Goal: Information Seeking & Learning: Get advice/opinions

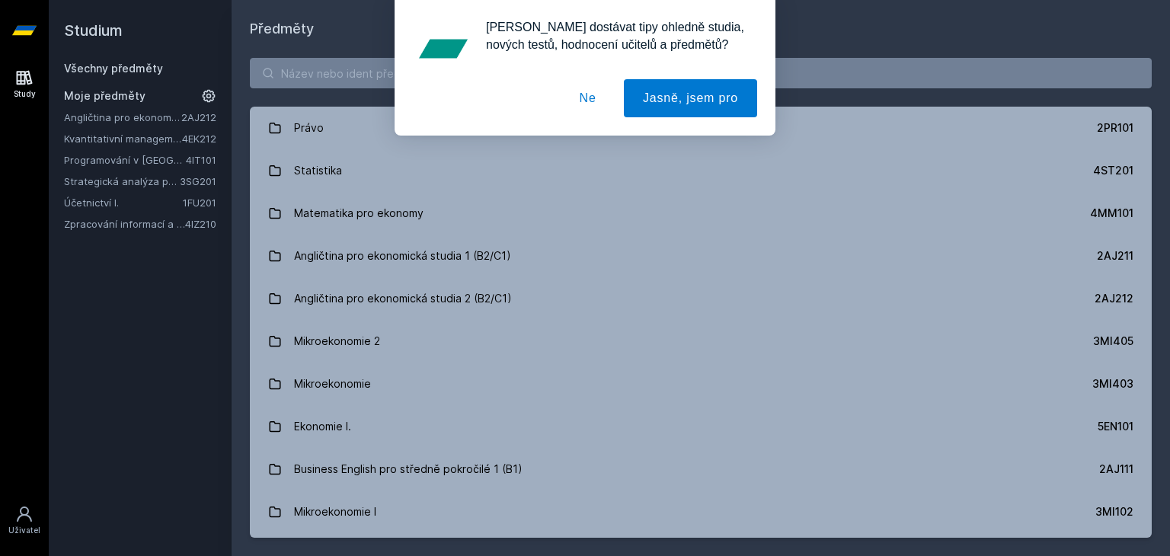
click at [854, 86] on div "[PERSON_NAME] dostávat tipy ohledně studia, nových testů, hodnocení učitelů a p…" at bounding box center [585, 68] width 1170 height 136
click at [592, 86] on button "Ne" at bounding box center [587, 98] width 55 height 38
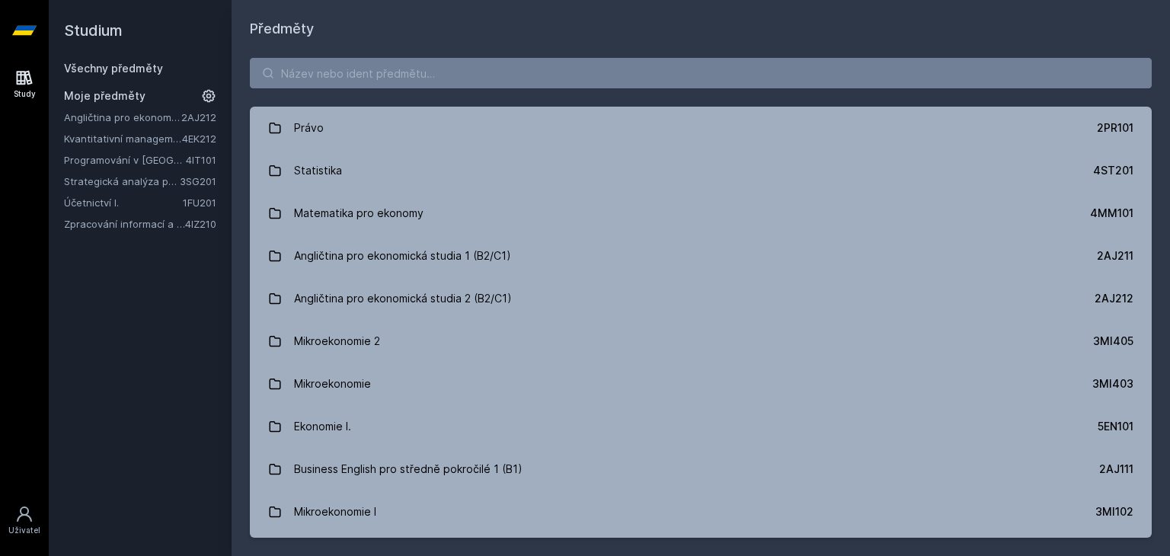
click at [199, 142] on link "4EK212" at bounding box center [199, 138] width 34 height 12
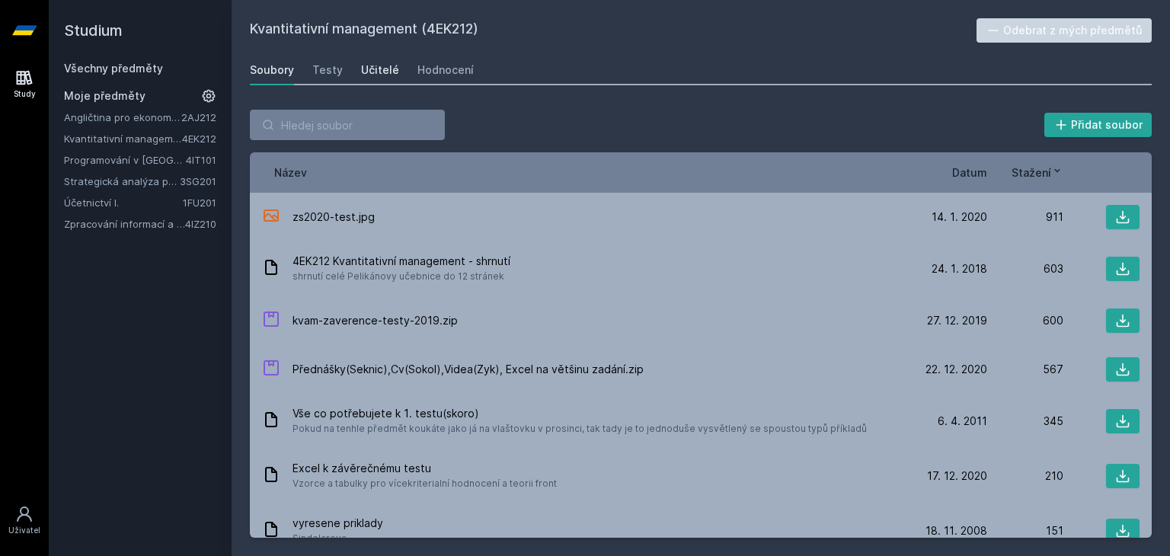
click at [392, 65] on div "Učitelé" at bounding box center [380, 69] width 38 height 15
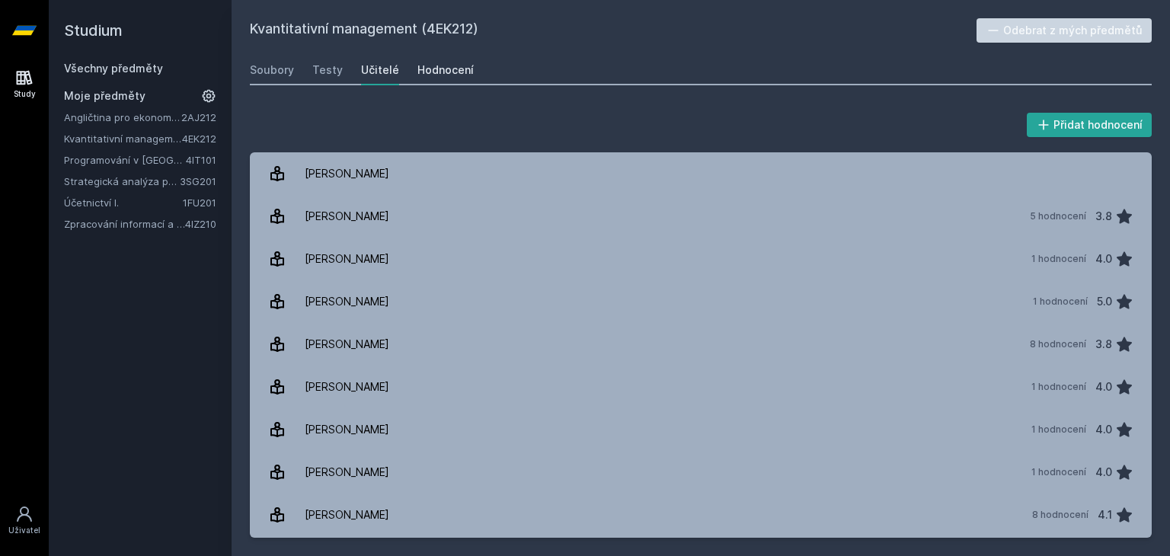
click at [437, 65] on div "Hodnocení" at bounding box center [445, 69] width 56 height 15
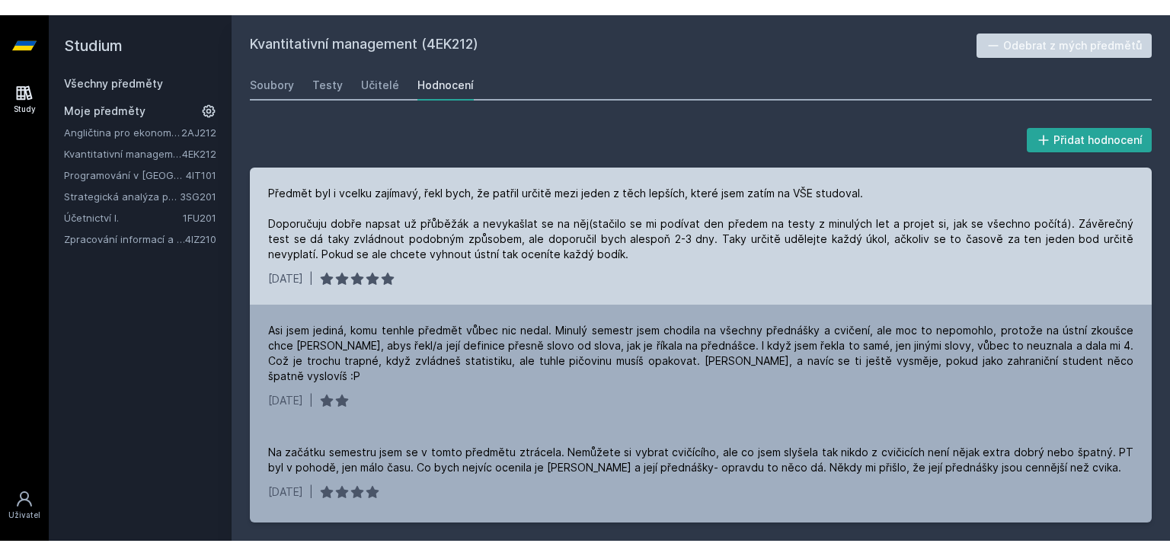
scroll to position [411, 0]
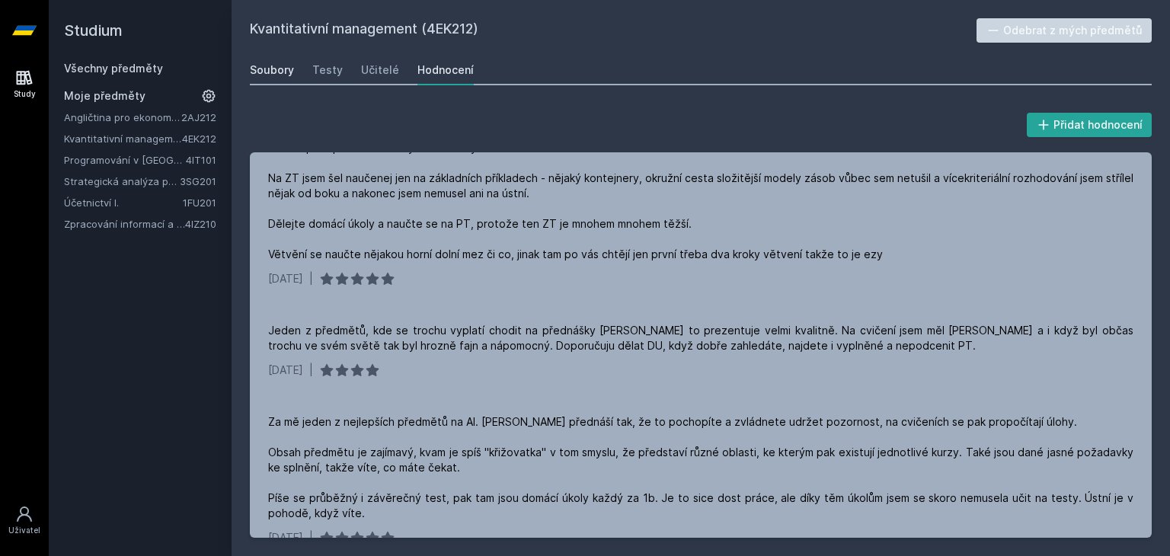
click at [278, 75] on div "Soubory" at bounding box center [272, 69] width 44 height 15
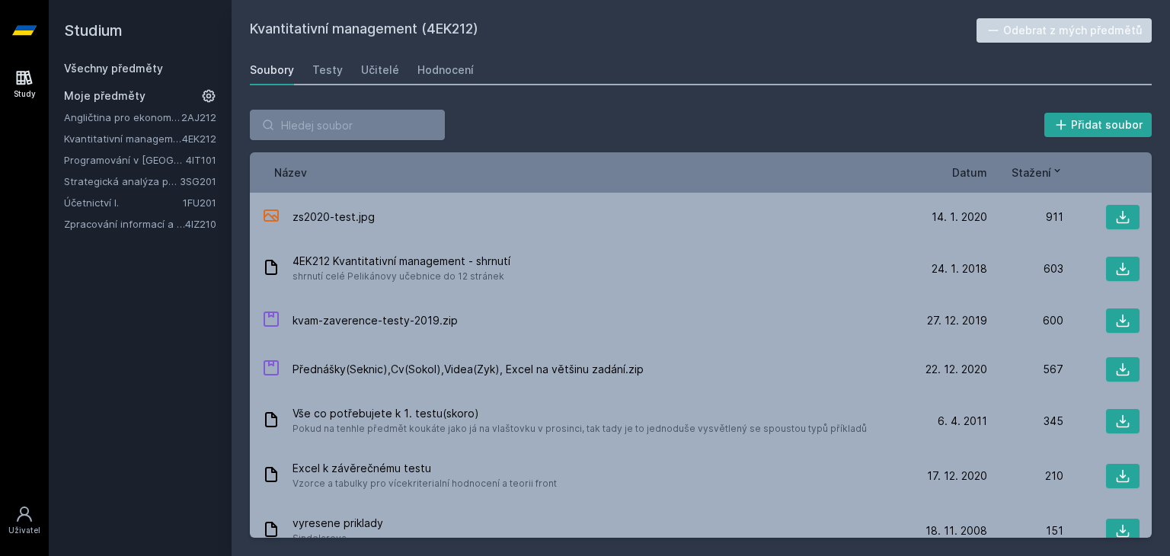
click at [343, 72] on div "Soubory Testy Učitelé Hodnocení" at bounding box center [701, 70] width 902 height 30
drag, startPoint x: 343, startPoint y: 72, endPoint x: 324, endPoint y: 73, distance: 18.3
click at [324, 73] on div "Soubory Testy Učitelé Hodnocení" at bounding box center [701, 70] width 902 height 30
click at [324, 73] on div "Testy" at bounding box center [327, 69] width 30 height 15
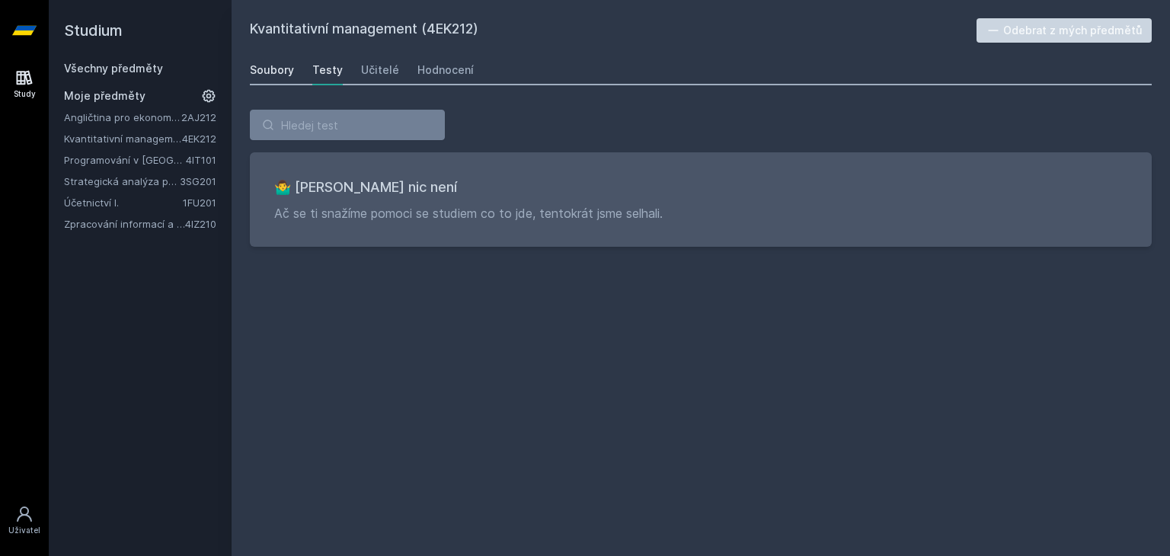
click at [271, 68] on div "Soubory" at bounding box center [272, 69] width 44 height 15
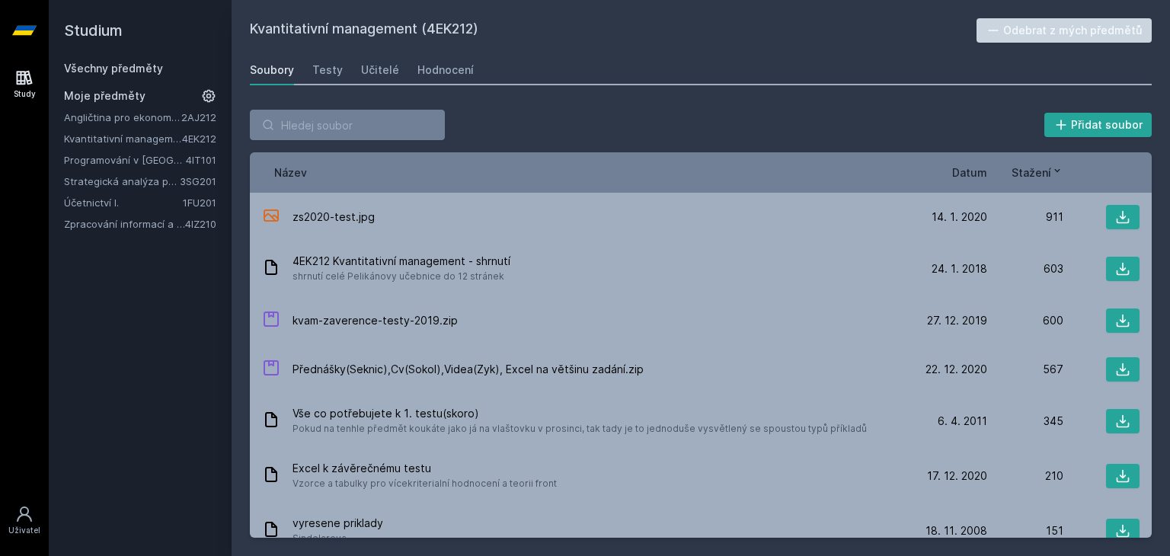
click at [525, 107] on div "Přidat soubor Řazení: Název Datum Stažení Název Datum Stažení zs2020-test.jpg […" at bounding box center [700, 323] width 938 height 465
click at [1047, 175] on div "Název Datum Stažení" at bounding box center [701, 172] width 902 height 40
click at [1047, 175] on span "Stažení" at bounding box center [1031, 172] width 40 height 16
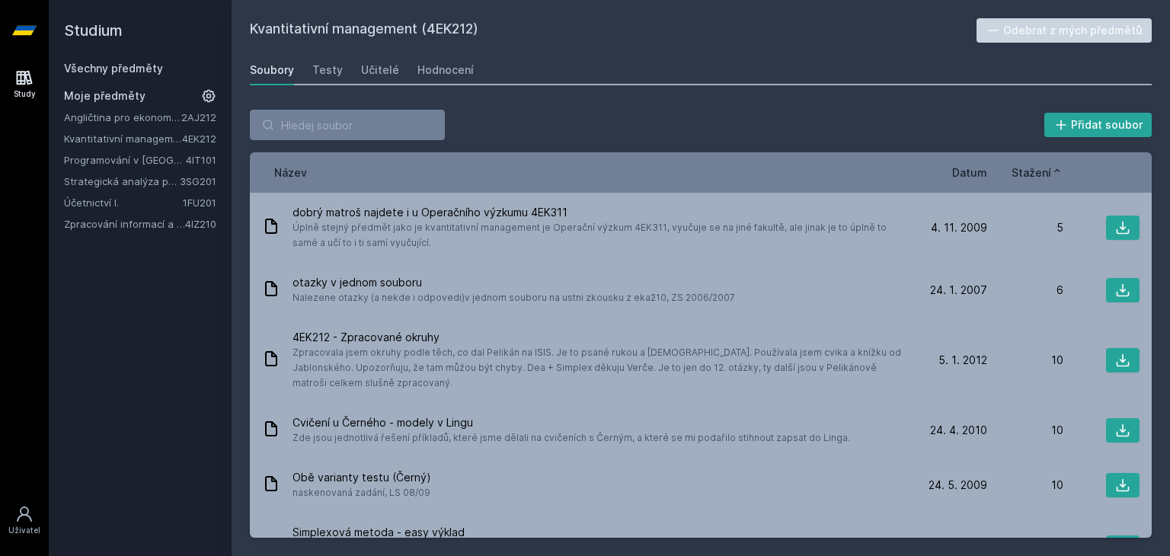
click at [1047, 175] on span "Stažení" at bounding box center [1031, 172] width 40 height 16
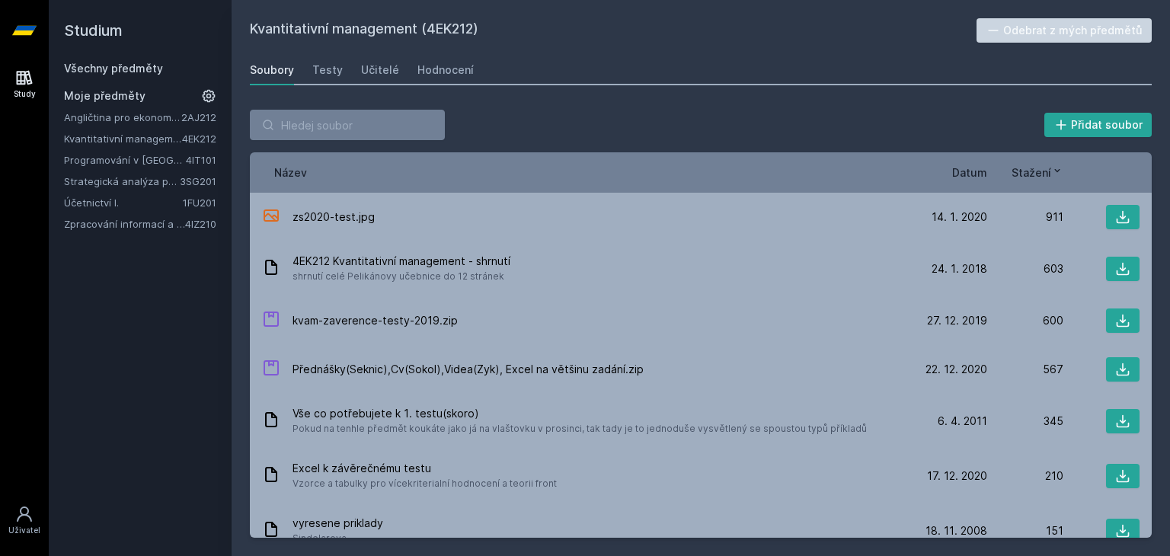
click at [972, 174] on span "Datum" at bounding box center [969, 172] width 35 height 16
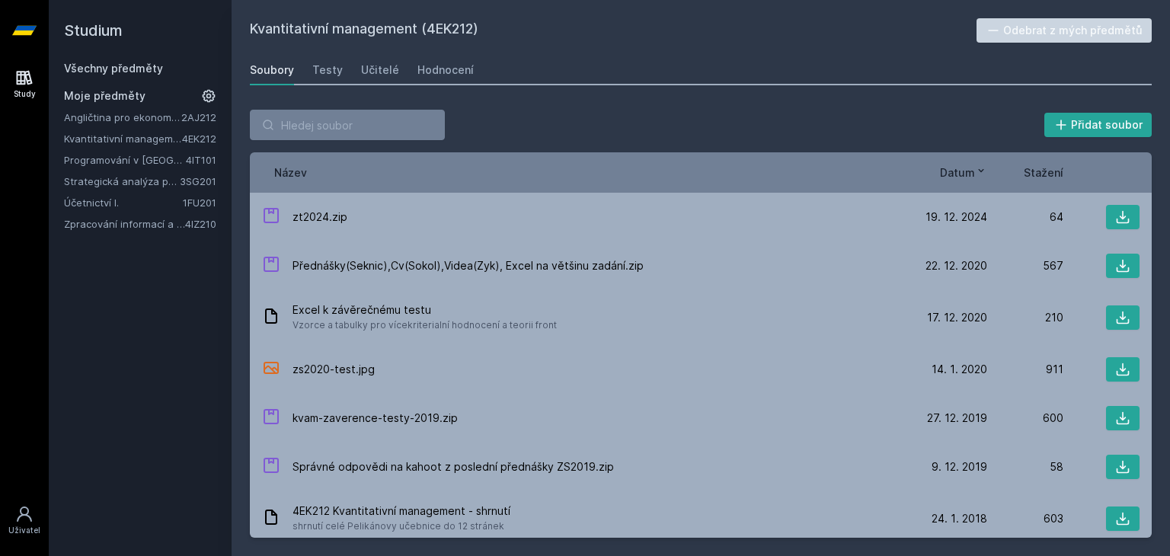
click at [170, 184] on link "Strategická analýza pro informatiky a statistiky" at bounding box center [122, 181] width 116 height 15
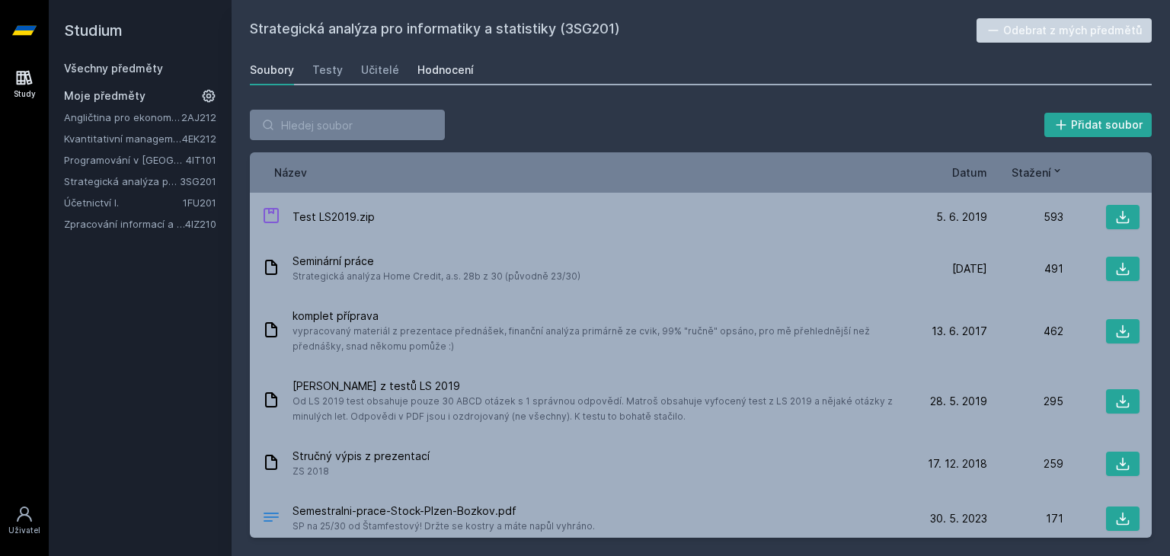
click at [443, 62] on div "Hodnocení" at bounding box center [445, 69] width 56 height 15
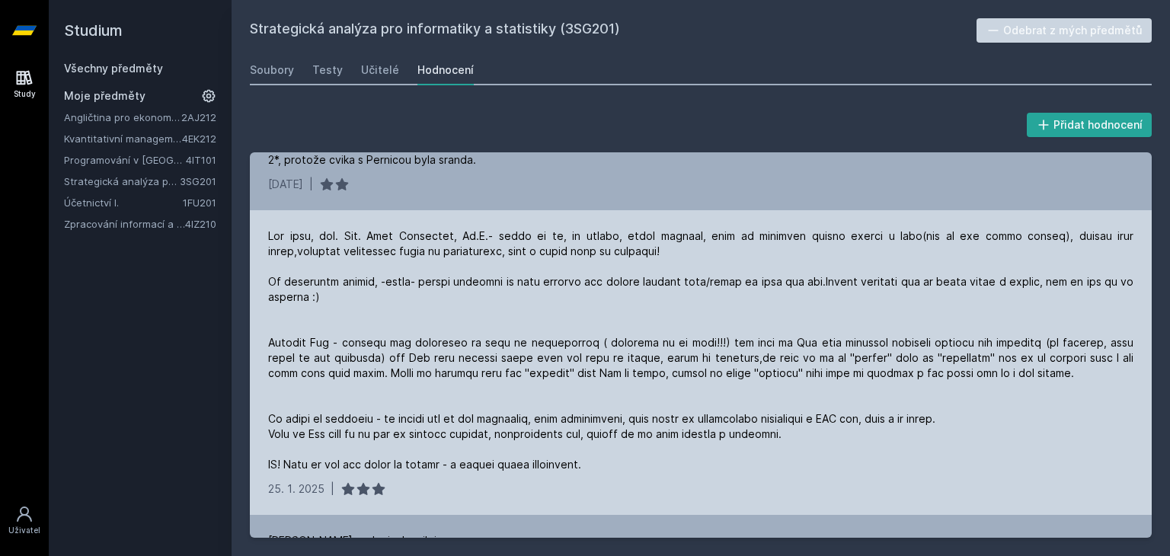
scroll to position [125, 0]
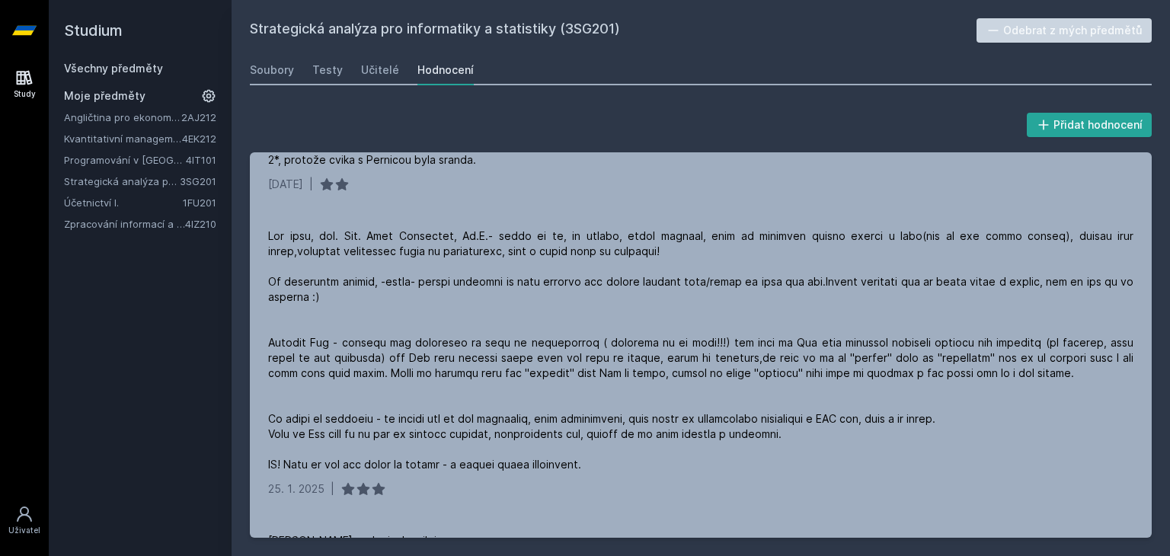
click at [174, 121] on link "Angličtina pro ekonomická studia 2 (B2/C1)" at bounding box center [122, 117] width 117 height 15
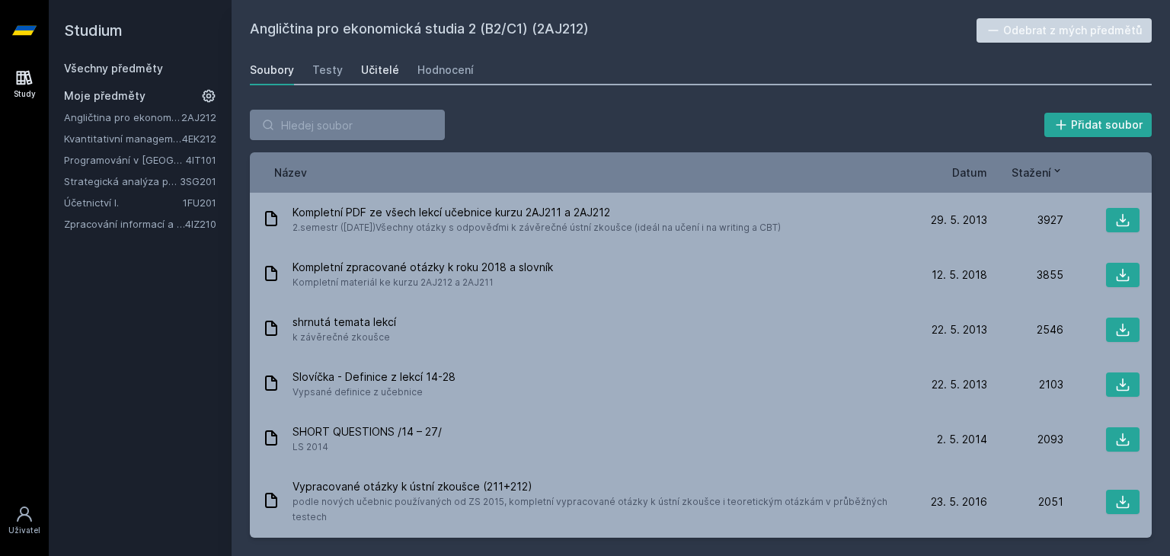
click at [366, 71] on div "Učitelé" at bounding box center [380, 69] width 38 height 15
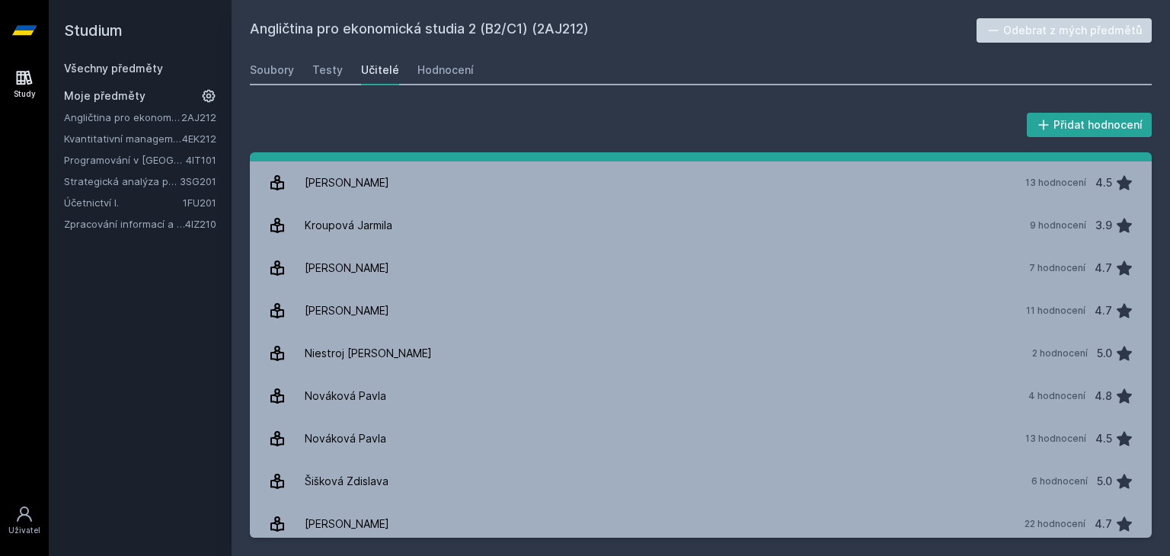
scroll to position [203, 0]
click at [452, 331] on link "[PERSON_NAME] 11 hodnocení 4.7" at bounding box center [701, 311] width 902 height 43
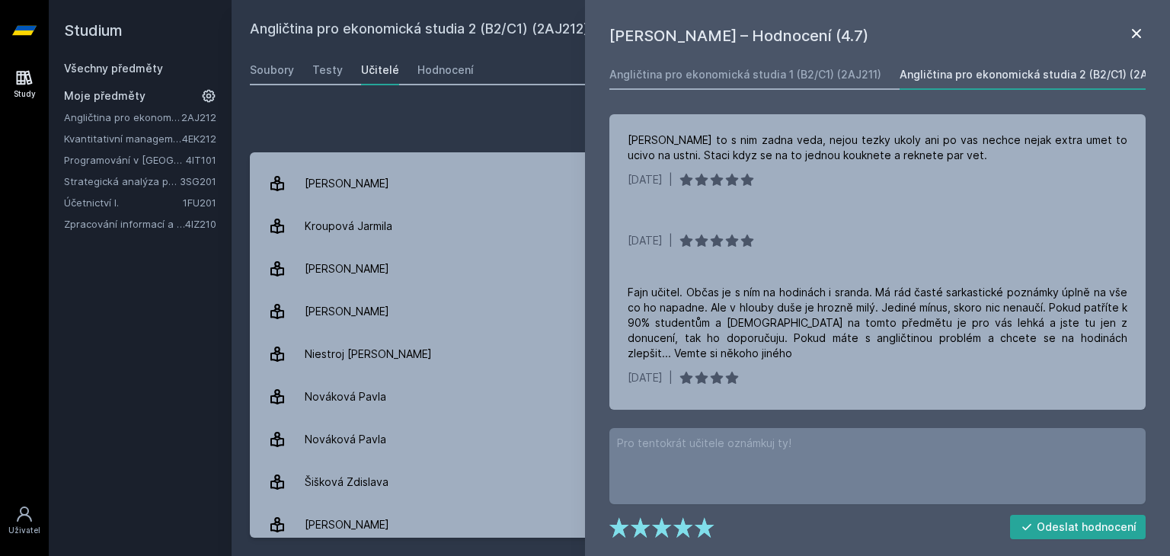
click at [1138, 27] on icon at bounding box center [1136, 33] width 18 height 18
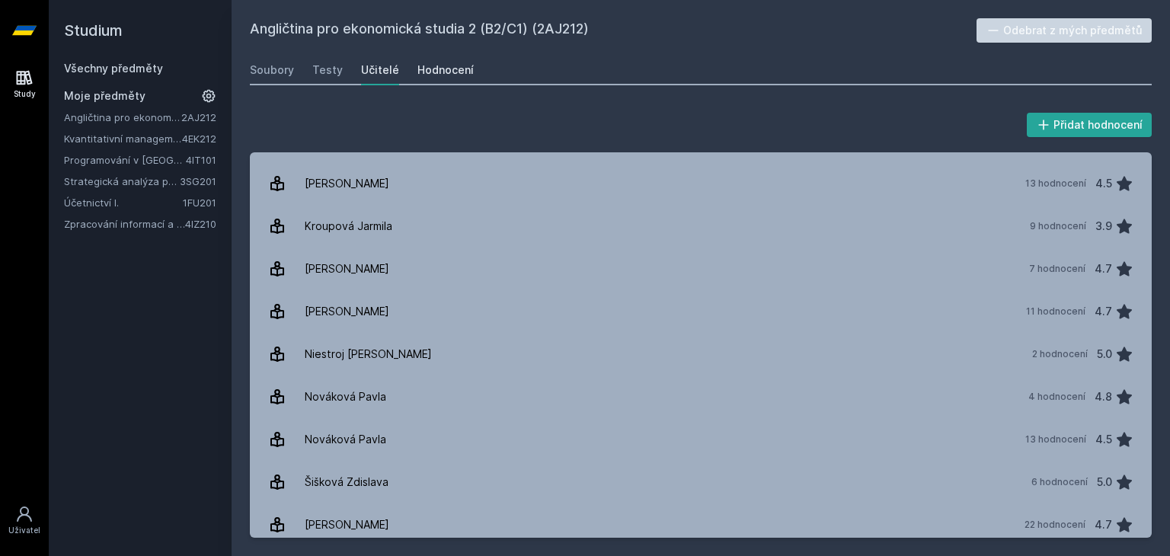
click at [455, 70] on div "Hodnocení" at bounding box center [445, 69] width 56 height 15
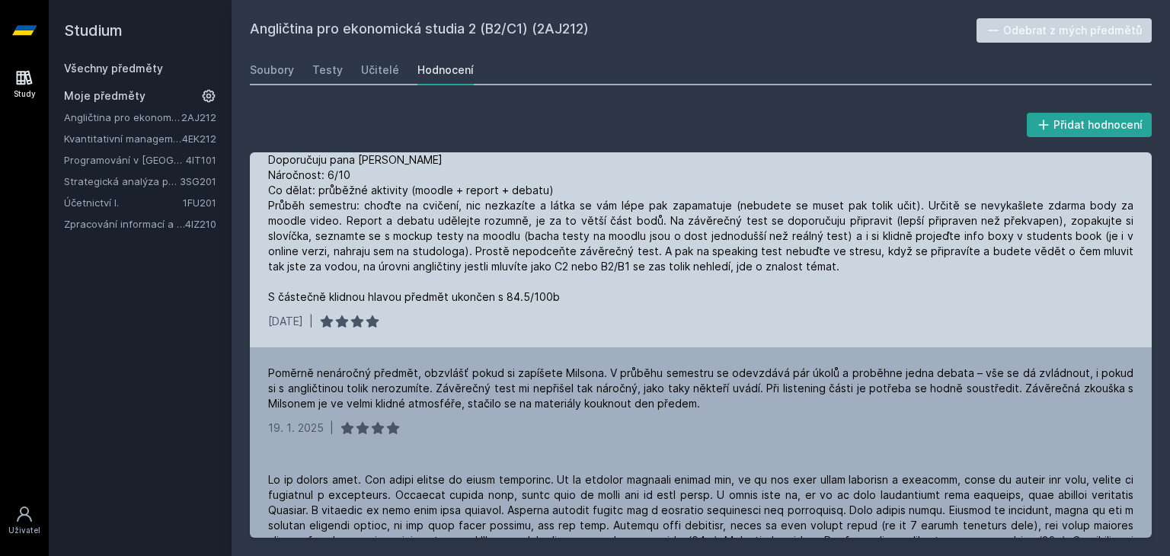
scroll to position [18, 0]
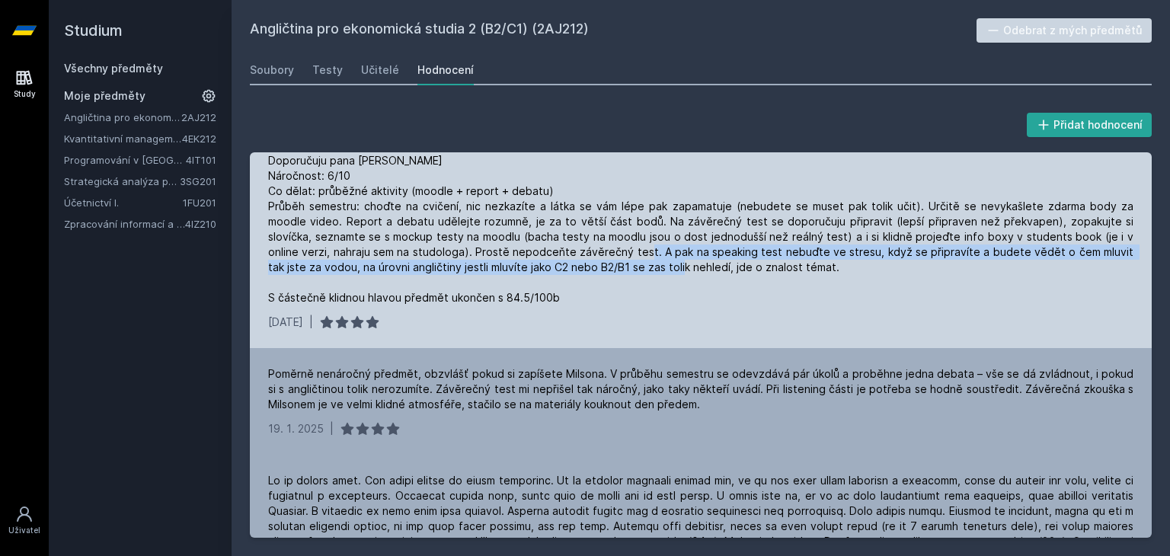
drag, startPoint x: 592, startPoint y: 254, endPoint x: 605, endPoint y: 266, distance: 16.7
click at [605, 266] on div "Doporučuju pana [PERSON_NAME] Náročnost: 6/10 Co dělat: průběžné aktivity (mood…" at bounding box center [700, 229] width 865 height 152
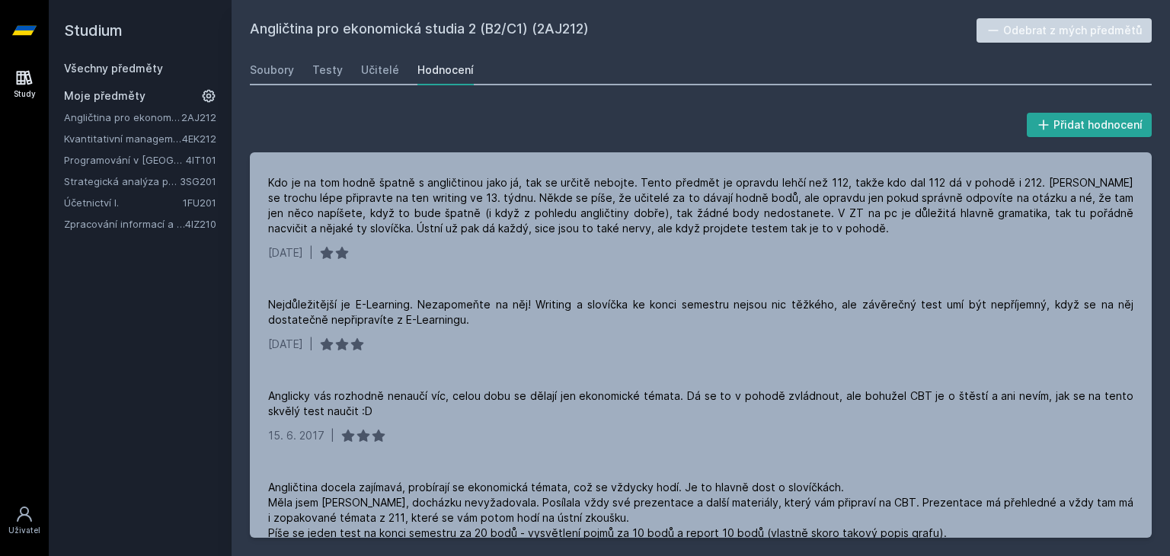
scroll to position [2022, 0]
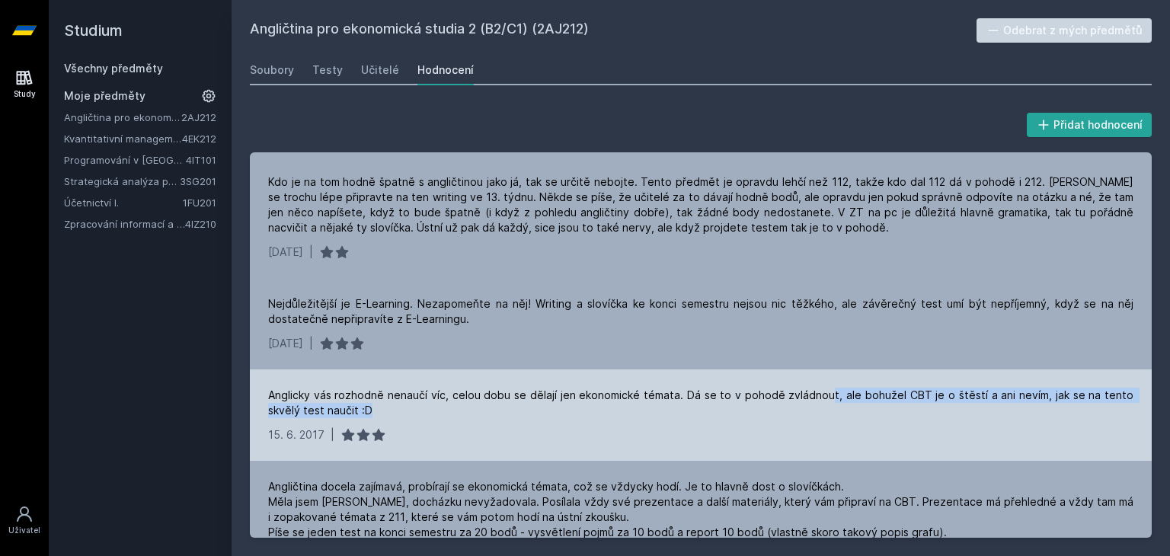
drag, startPoint x: 815, startPoint y: 376, endPoint x: 814, endPoint y: 337, distance: 38.8
click at [814, 369] on div "Anglicky vás rozhodně nenaučí víc, celou dobu se dělají jen ekonomické témata. …" at bounding box center [701, 414] width 902 height 91
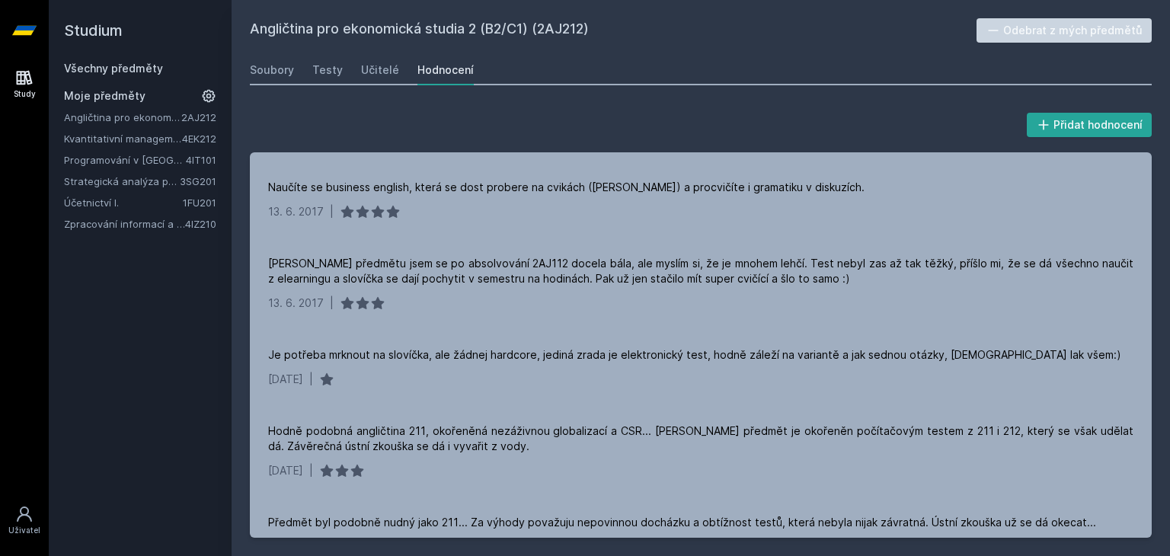
scroll to position [2489, 0]
click at [162, 163] on link "Programování v [GEOGRAPHIC_DATA]" at bounding box center [125, 159] width 122 height 15
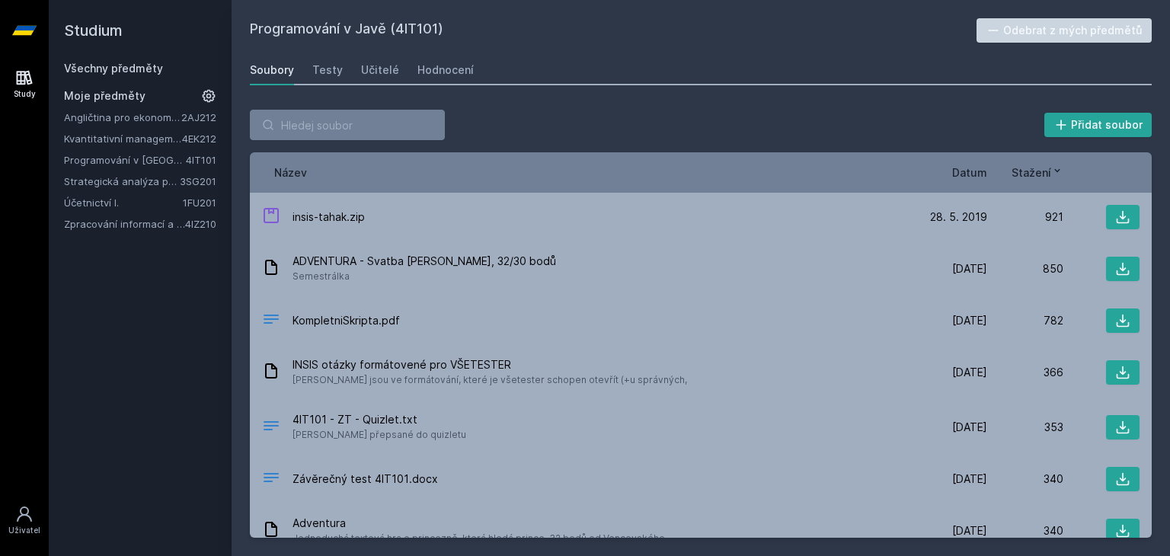
click at [385, 85] on div "Soubory Testy Učitelé Hodnocení" at bounding box center [701, 70] width 902 height 30
click at [382, 72] on div "Učitelé" at bounding box center [380, 69] width 38 height 15
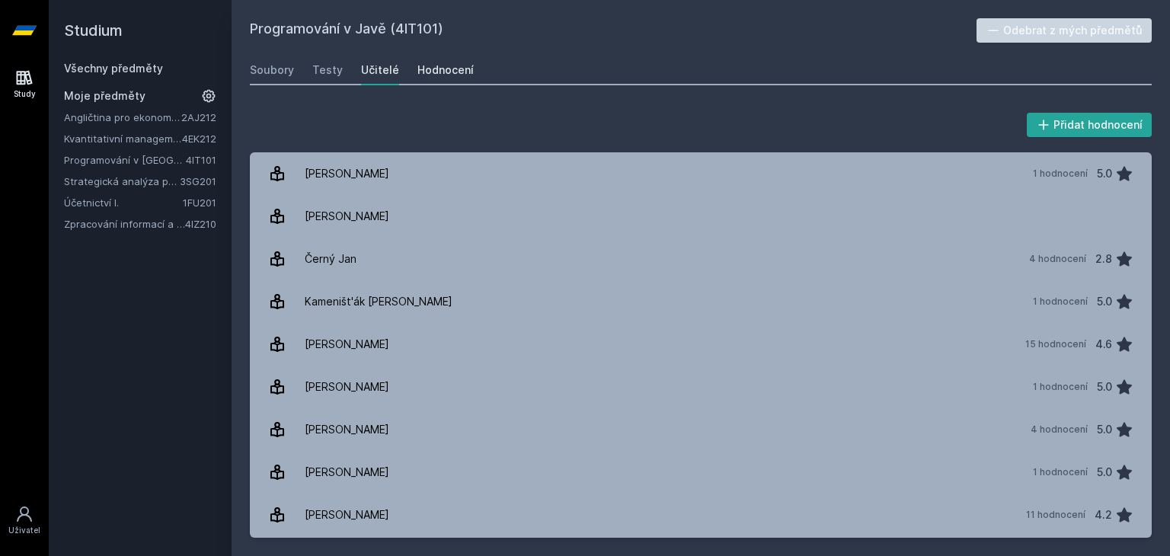
click at [417, 62] on div "Hodnocení" at bounding box center [445, 69] width 56 height 15
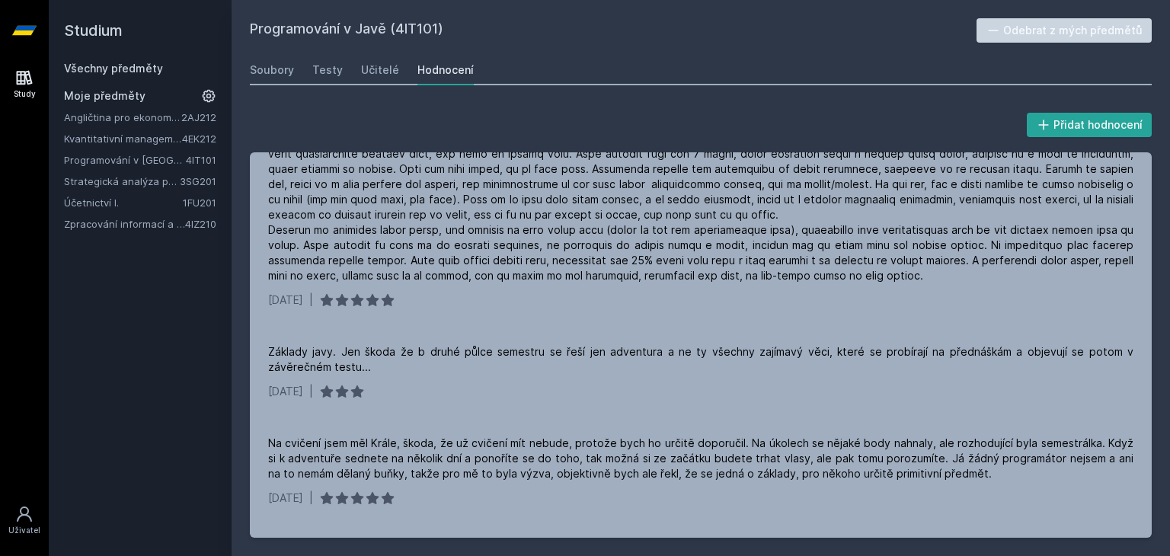
scroll to position [37, 0]
